Goal: Find specific page/section: Find specific page/section

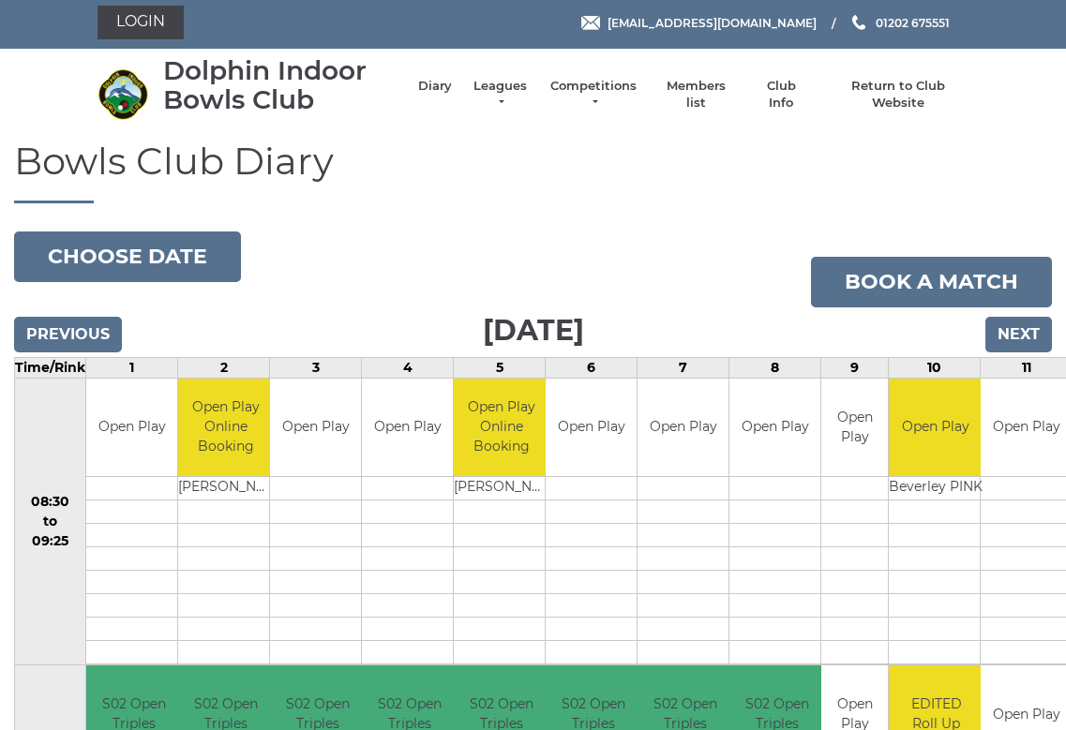
scroll to position [3, 0]
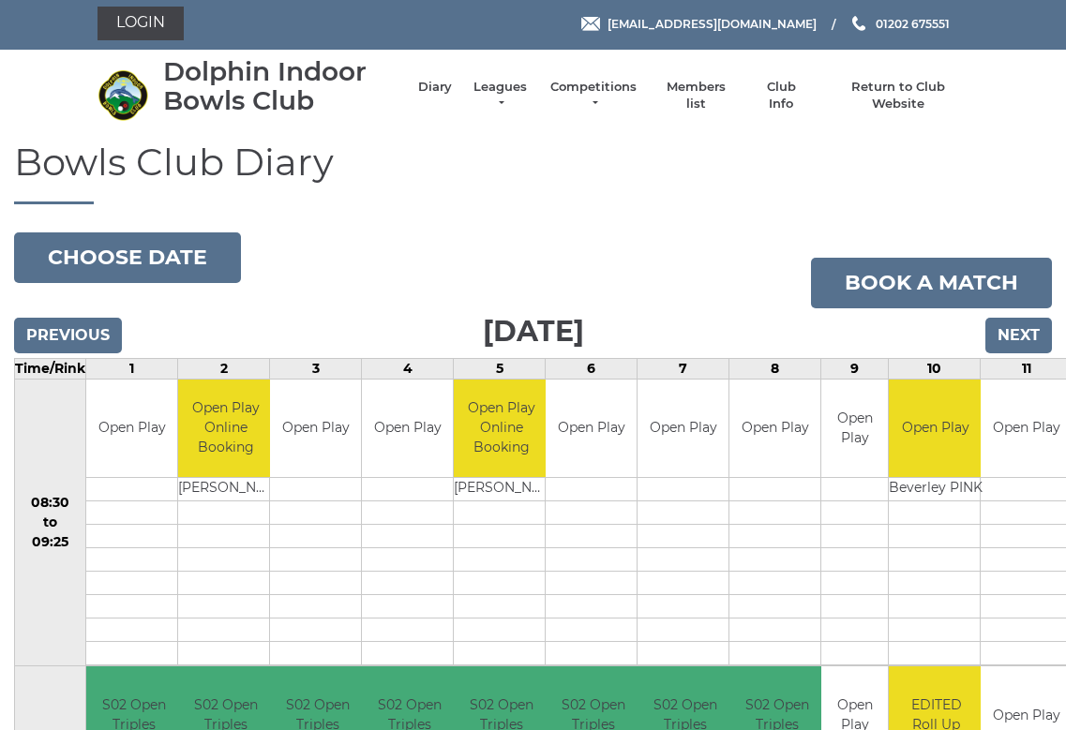
click at [694, 94] on link "Members list" at bounding box center [696, 96] width 78 height 34
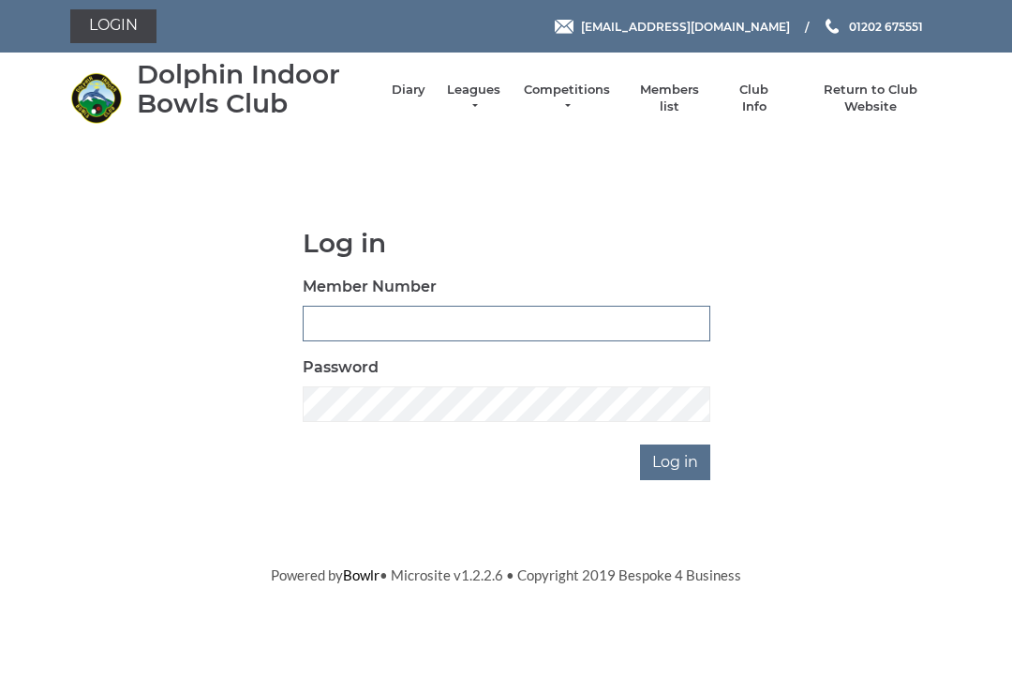
click at [415, 313] on input "Member Number" at bounding box center [507, 324] width 408 height 36
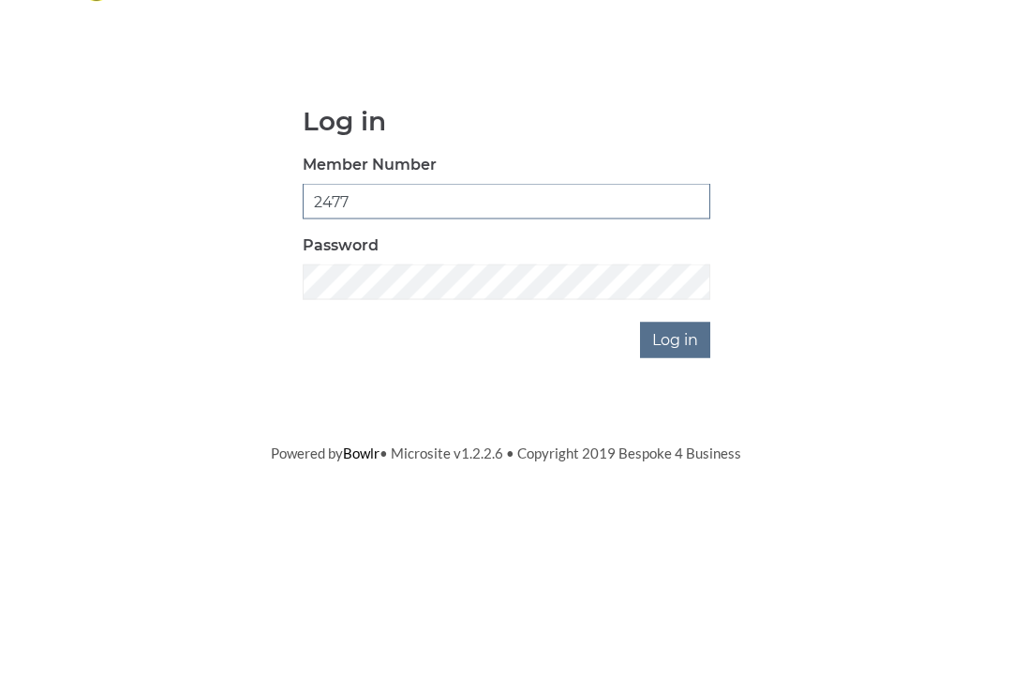
type input "2477"
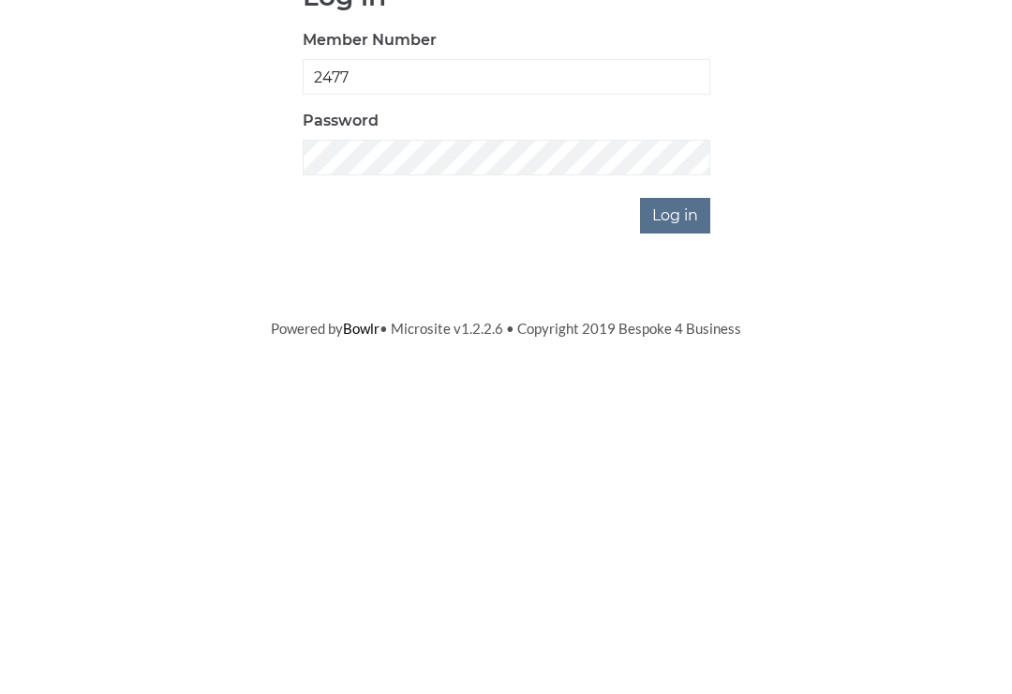
click at [677, 444] on input "Log in" at bounding box center [675, 462] width 70 height 36
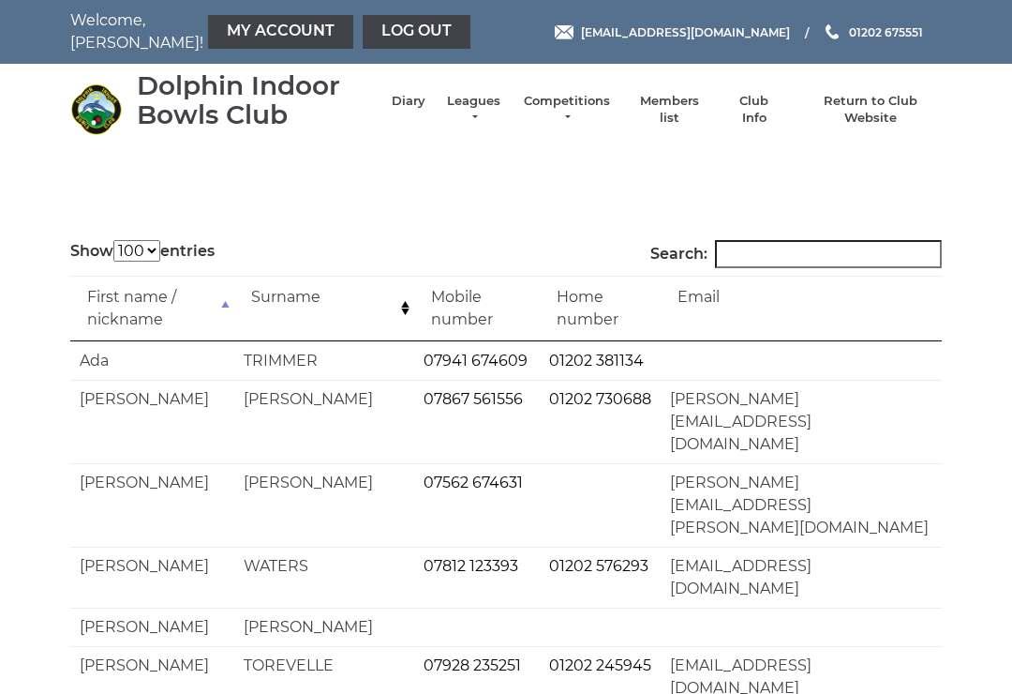
select select "100"
click at [779, 251] on input "Search:" at bounding box center [828, 254] width 227 height 28
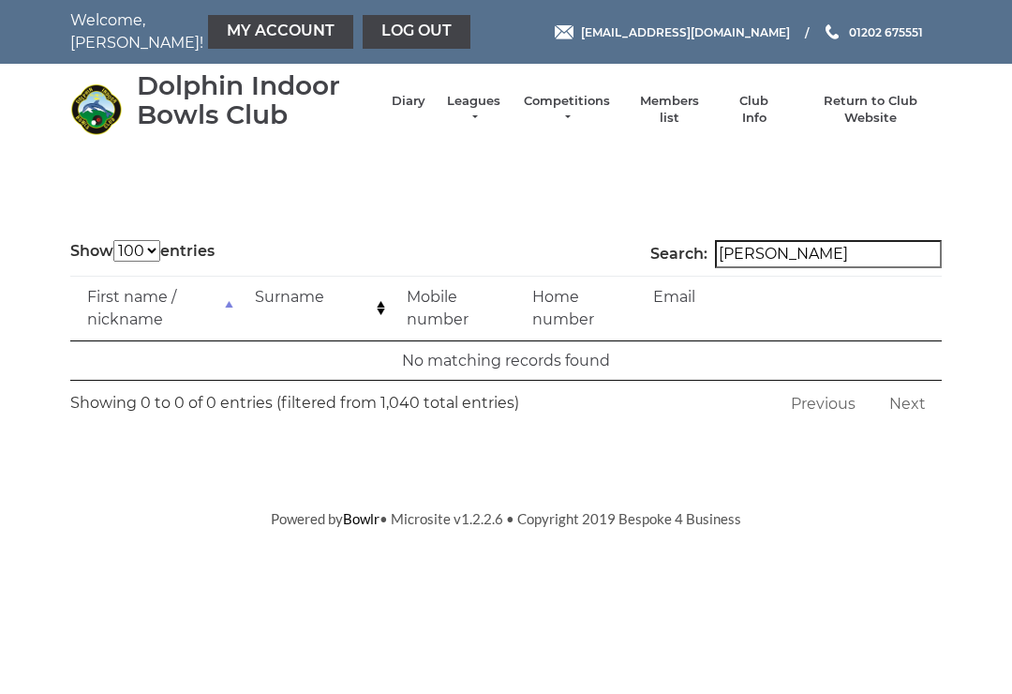
type input "3"
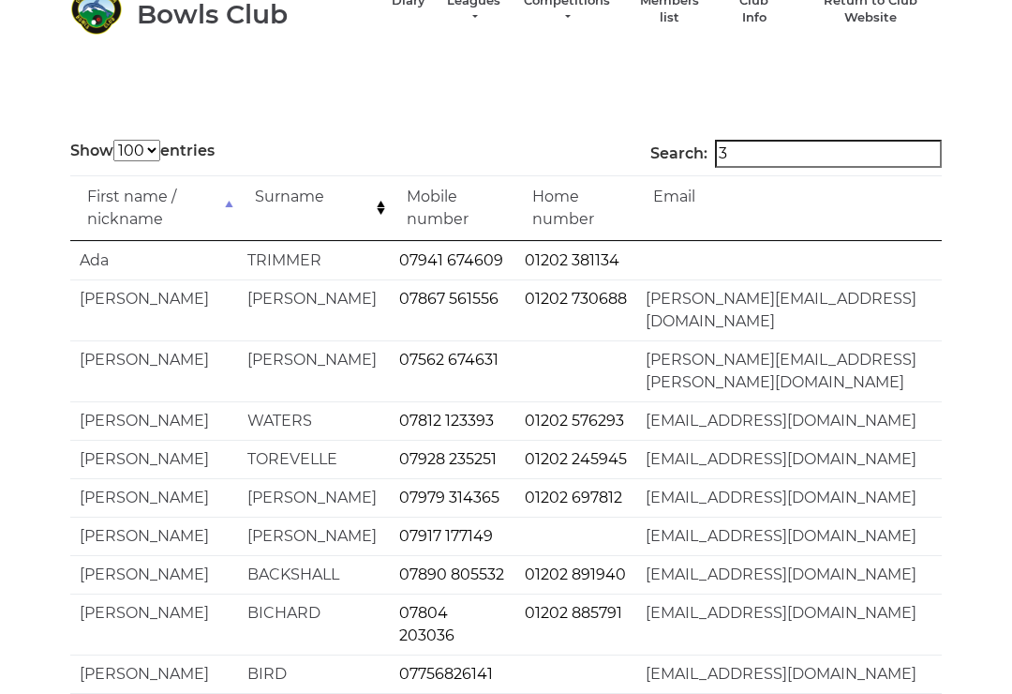
scroll to position [79, 0]
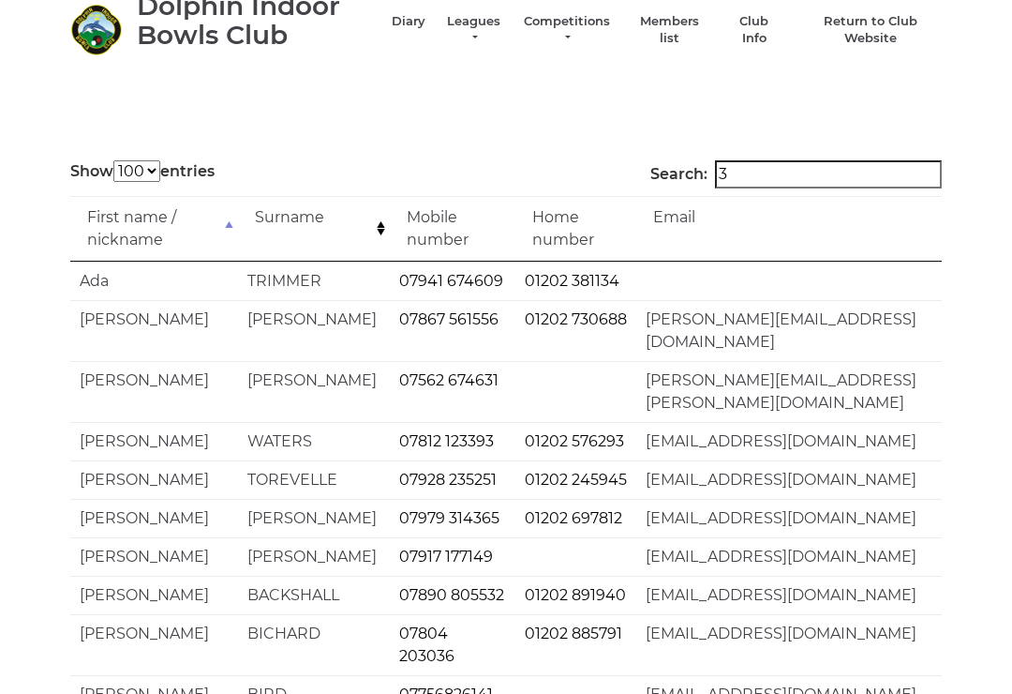
click at [765, 175] on input "3" at bounding box center [828, 174] width 227 height 28
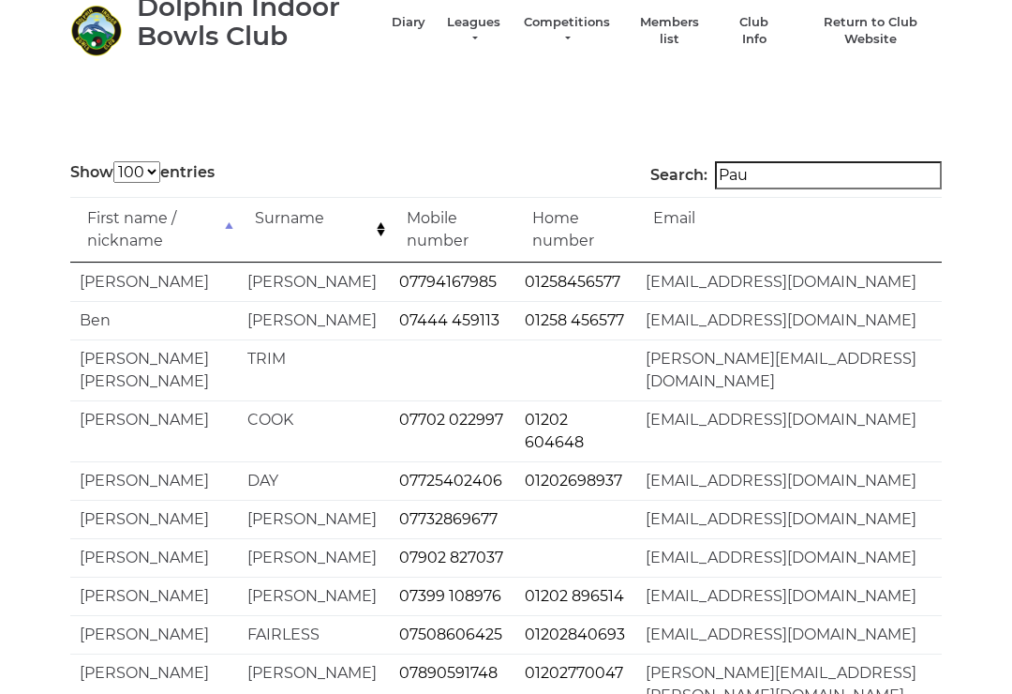
type input "Paul"
click at [839, 175] on input "Paul" at bounding box center [828, 175] width 227 height 28
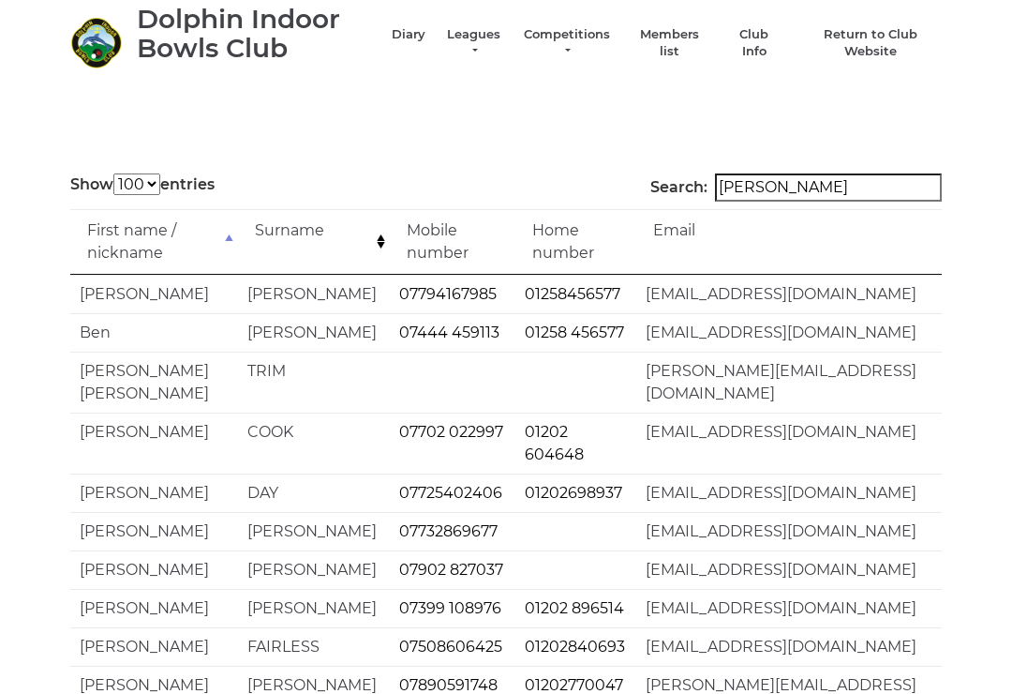
scroll to position [0, 0]
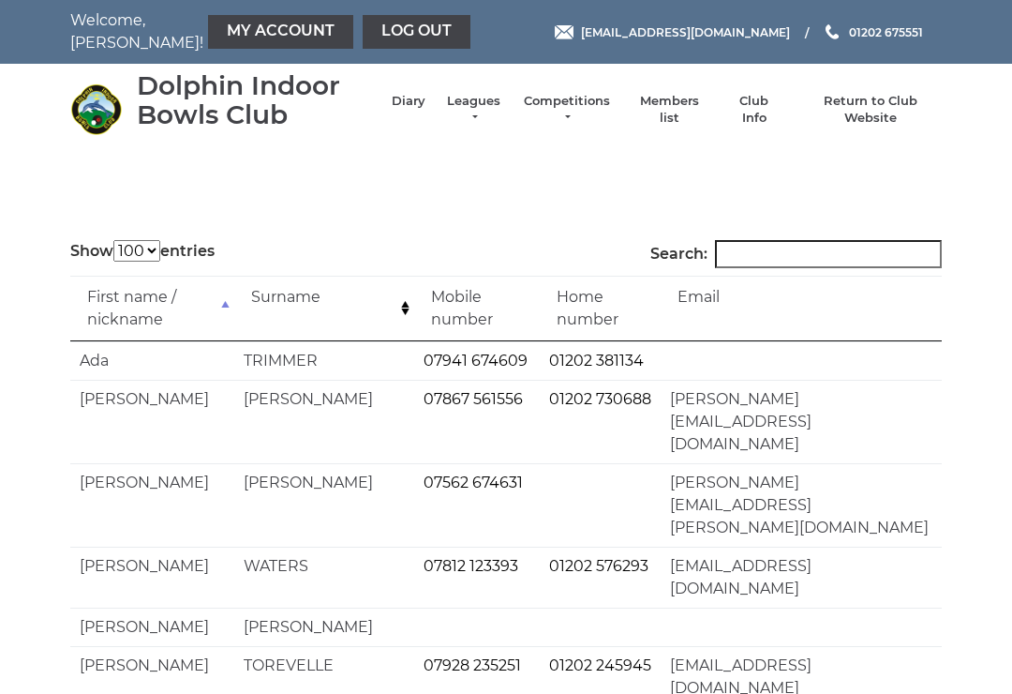
select select "100"
click at [363, 37] on link "Log out" at bounding box center [417, 32] width 108 height 34
